Goal: Task Accomplishment & Management: Use online tool/utility

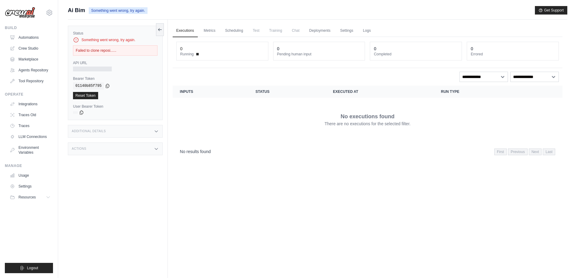
click at [196, 98] on td "No executions found There are no executions for the selected filter." at bounding box center [368, 120] width 390 height 44
click at [36, 106] on link "Integrations" at bounding box center [31, 104] width 46 height 10
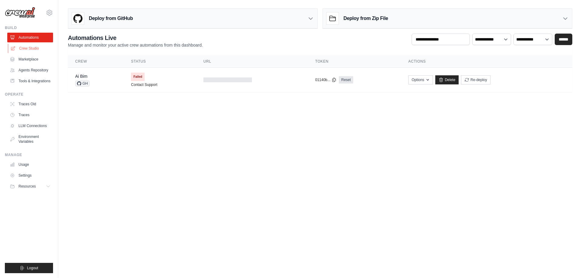
click at [29, 46] on link "Crew Studio" at bounding box center [31, 49] width 46 height 10
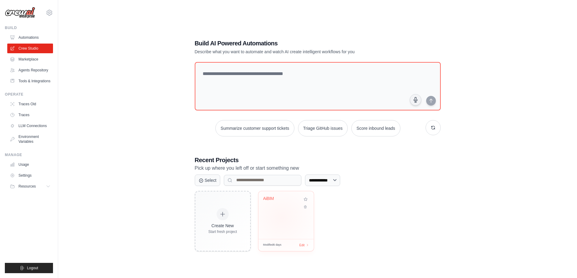
click at [281, 218] on div "AiBIM" at bounding box center [285, 215] width 55 height 48
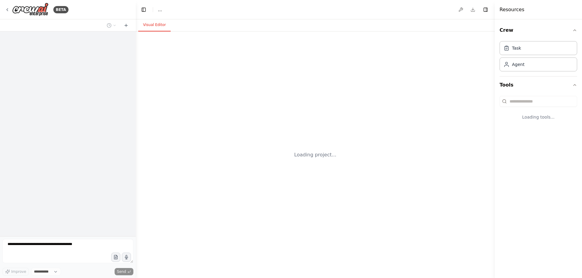
select select "****"
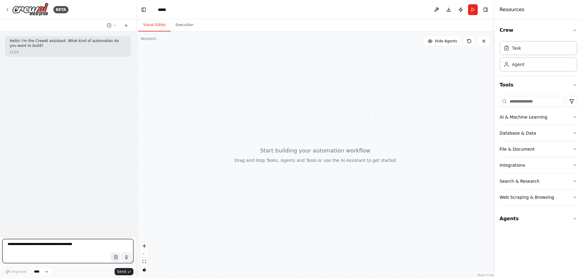
click at [52, 243] on textarea at bounding box center [67, 251] width 131 height 24
click at [575, 217] on icon "button" at bounding box center [574, 219] width 5 height 5
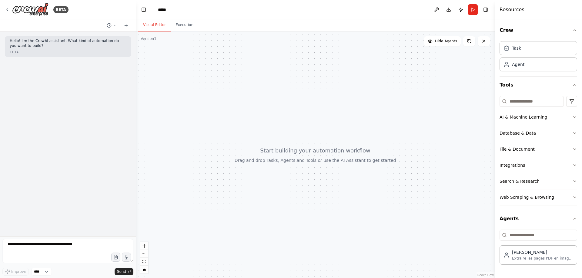
click at [308, 218] on div at bounding box center [315, 155] width 359 height 247
click at [14, 9] on img at bounding box center [30, 10] width 36 height 14
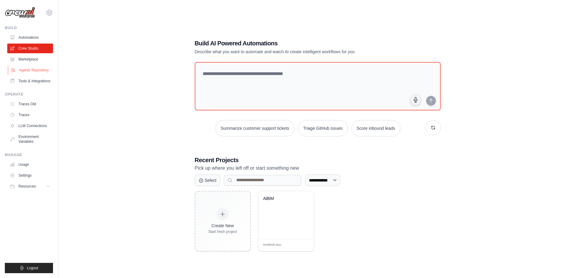
click at [33, 70] on link "Agents Repository" at bounding box center [31, 70] width 46 height 10
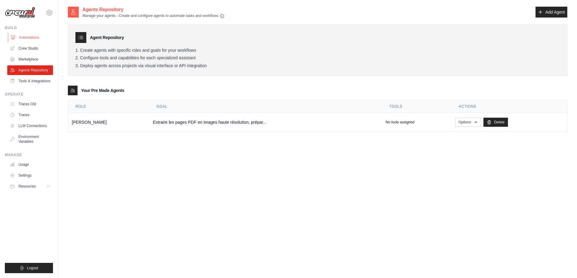
click at [33, 37] on link "Automations" at bounding box center [31, 38] width 46 height 10
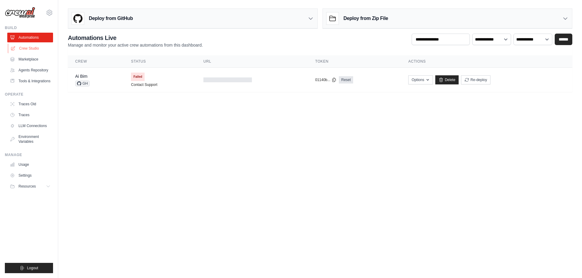
click at [34, 47] on link "Crew Studio" at bounding box center [31, 49] width 46 height 10
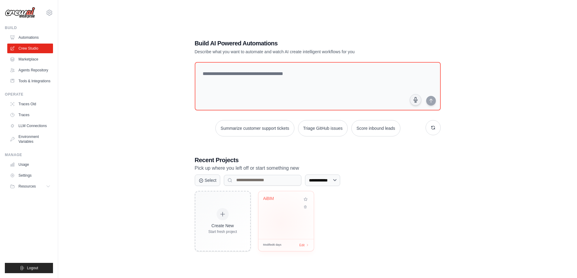
click at [281, 223] on div "AiBIM" at bounding box center [285, 215] width 55 height 48
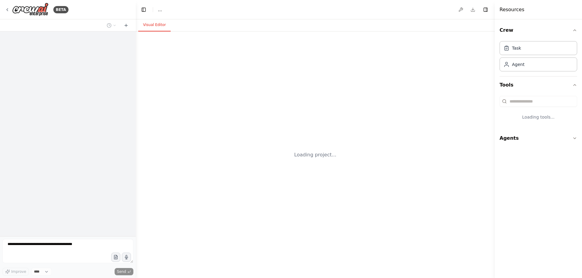
select select "****"
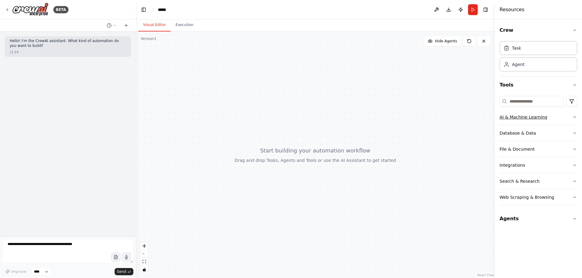
click at [544, 118] on button "AI & Machine Learning" at bounding box center [538, 117] width 78 height 16
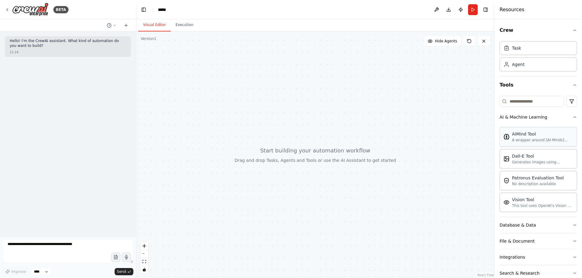
click at [536, 136] on div "AIMind Tool" at bounding box center [542, 134] width 61 height 6
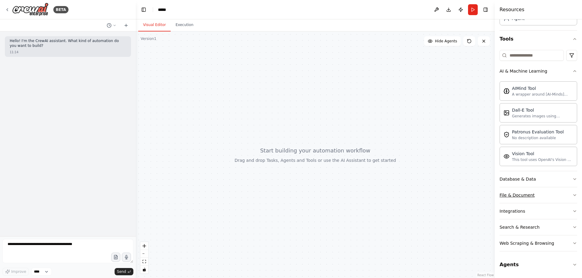
click at [530, 200] on button "File & Document" at bounding box center [538, 196] width 78 height 16
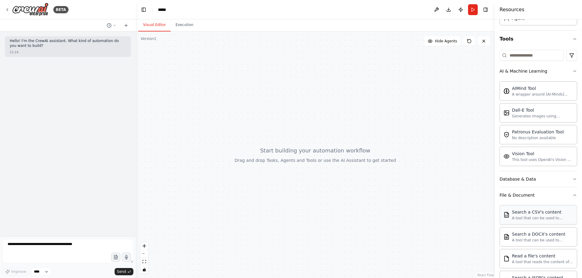
click at [535, 215] on div "Search a CSV's content A tool that can be used to semantic search a query from …" at bounding box center [542, 215] width 61 height 12
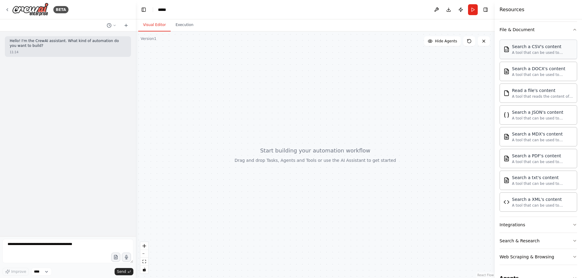
scroll to position [225, 0]
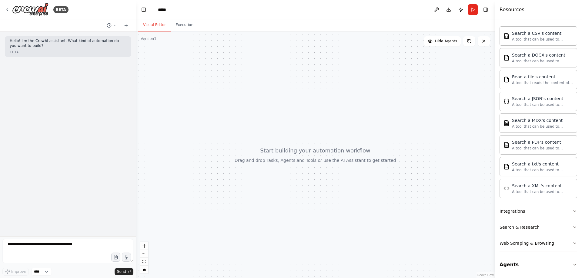
click at [538, 212] on button "Integrations" at bounding box center [538, 212] width 78 height 16
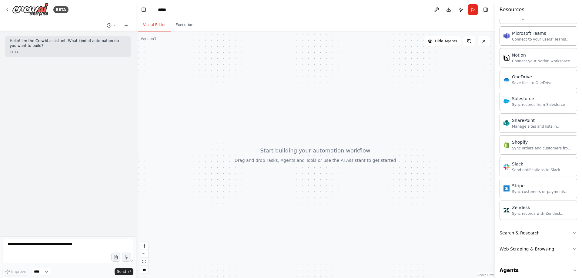
scroll to position [710, 0]
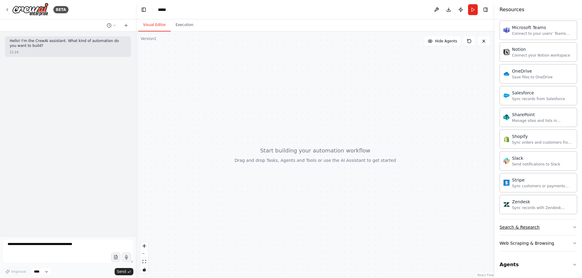
click at [543, 232] on button "Search & Research" at bounding box center [538, 228] width 78 height 16
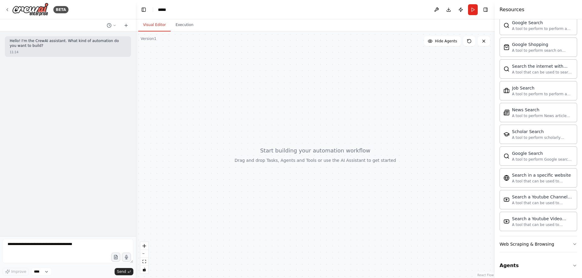
scroll to position [1020, 0]
click at [542, 241] on div "Web Scraping & Browsing" at bounding box center [526, 244] width 55 height 6
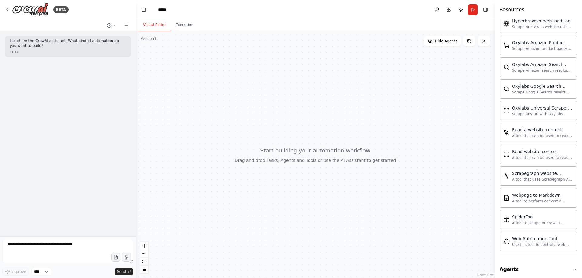
scroll to position [1353, 0]
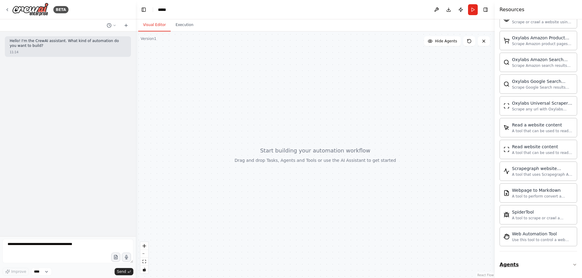
click at [541, 268] on button "Agents" at bounding box center [538, 265] width 78 height 17
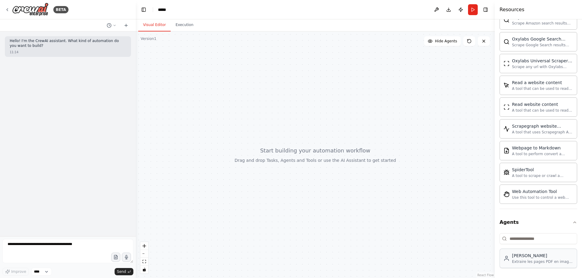
click at [535, 258] on div "[PERSON_NAME]" at bounding box center [542, 256] width 61 height 6
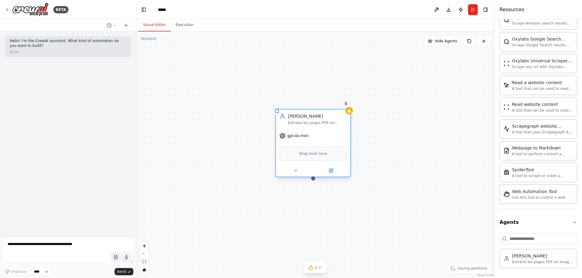
drag, startPoint x: 391, startPoint y: 196, endPoint x: 297, endPoint y: 128, distance: 115.7
click at [293, 123] on div "Ingestor Extraire les pages PDF en images haute résolution, préparer les inputs…" at bounding box center [317, 119] width 59 height 12
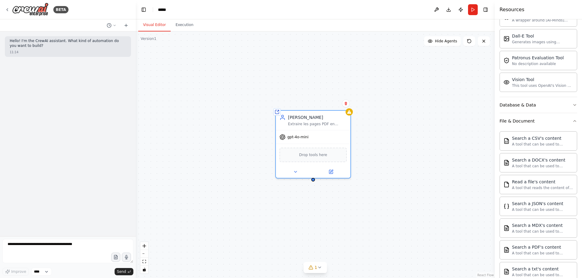
scroll to position [120, 0]
click at [572, 120] on icon "button" at bounding box center [574, 121] width 5 height 5
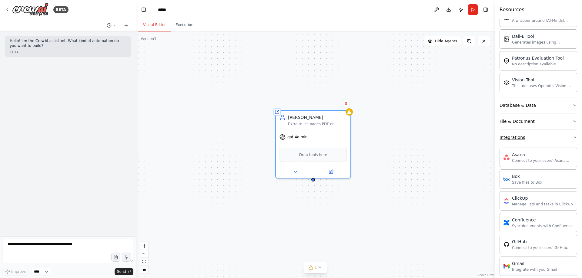
click at [572, 135] on icon "button" at bounding box center [574, 137] width 5 height 5
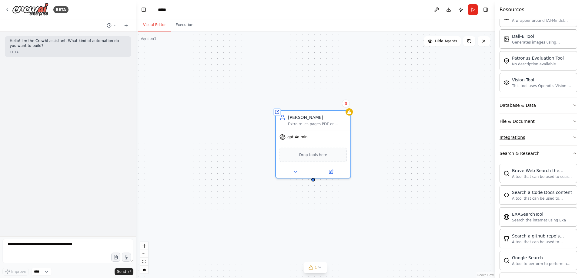
scroll to position [38, 0]
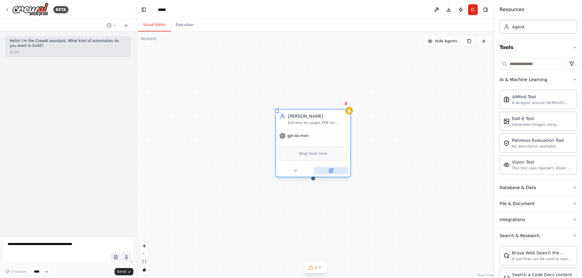
click at [332, 172] on icon at bounding box center [331, 171] width 4 height 4
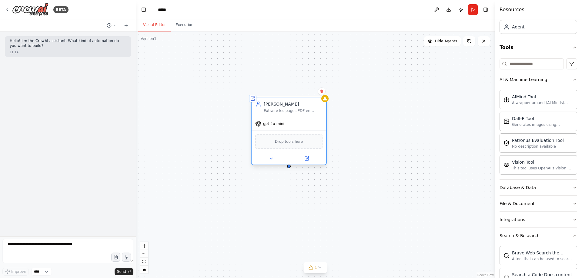
drag, startPoint x: 307, startPoint y: 117, endPoint x: 277, endPoint y: 102, distance: 33.9
click at [277, 102] on div "[PERSON_NAME]" at bounding box center [293, 104] width 59 height 6
click at [287, 70] on div "Shared agent from repository Ingestor Extraire les pages PDF en images haute ré…" at bounding box center [315, 155] width 359 height 247
